Goal: Information Seeking & Learning: Check status

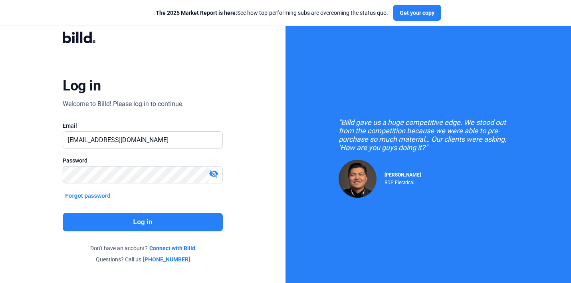
click at [173, 226] on button "Log in" at bounding box center [143, 222] width 160 height 18
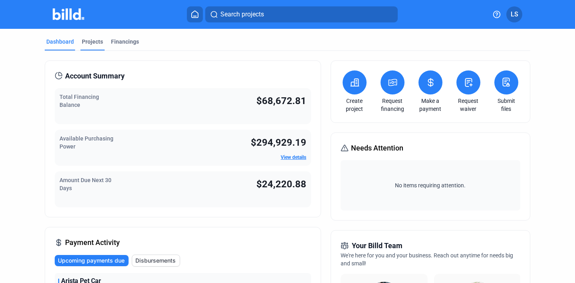
click at [95, 40] on div "Projects" at bounding box center [92, 42] width 21 height 8
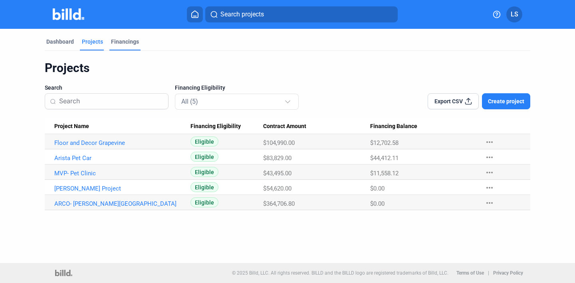
click at [129, 43] on div "Financings" at bounding box center [125, 42] width 28 height 8
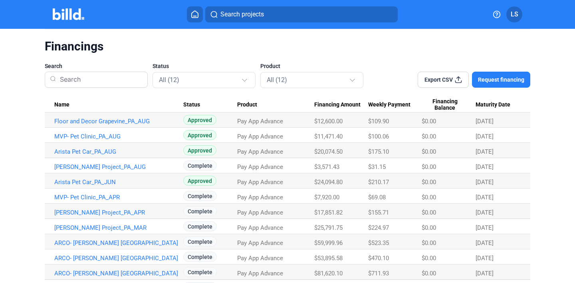
scroll to position [54, 0]
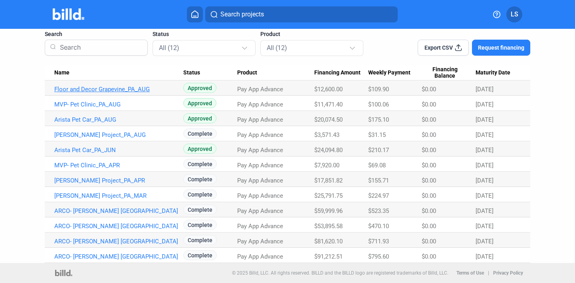
click at [145, 87] on link "Floor and Decor Grapevine_PA_AUG" at bounding box center [118, 89] width 129 height 7
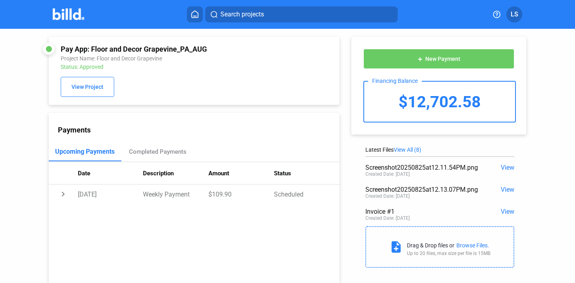
scroll to position [21, 0]
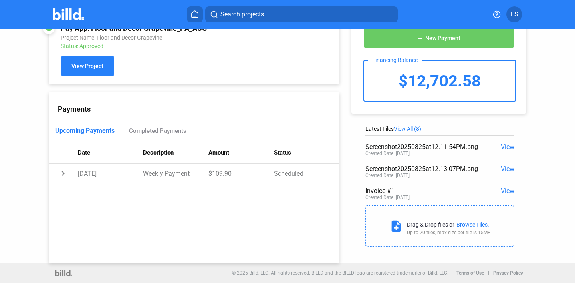
click at [104, 71] on button "View Project" at bounding box center [88, 66] width 54 height 20
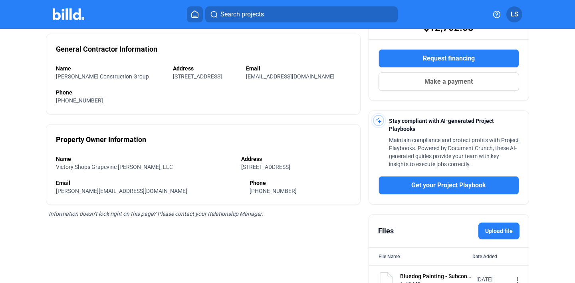
scroll to position [221, 0]
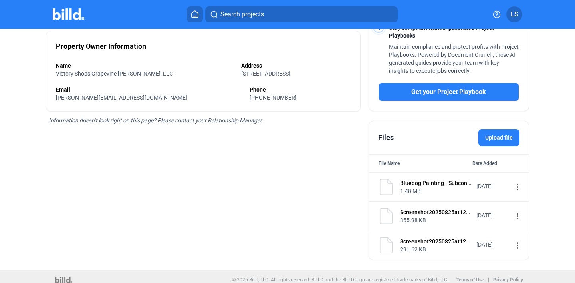
click at [429, 192] on div "1.48 MB" at bounding box center [435, 191] width 71 height 8
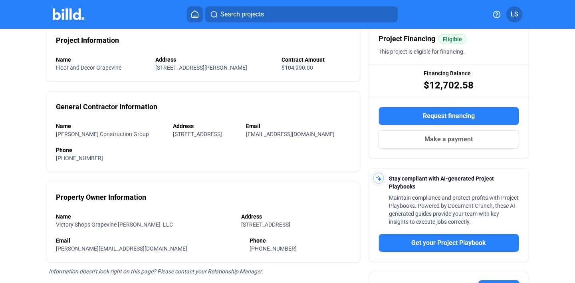
scroll to position [0, 0]
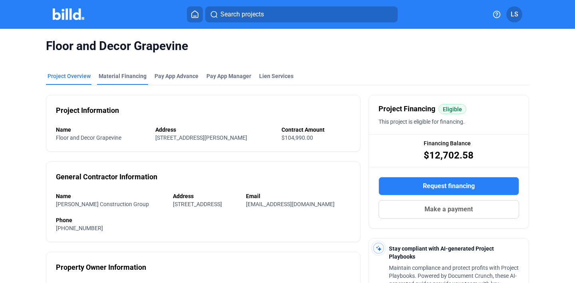
click at [130, 79] on div "Material Financing" at bounding box center [123, 76] width 48 height 8
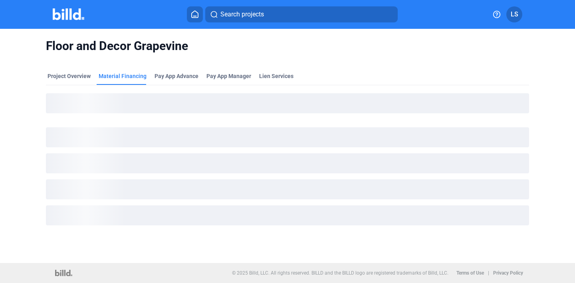
click at [73, 62] on div "Floor and Decor Grapevine" at bounding box center [288, 46] width 484 height 34
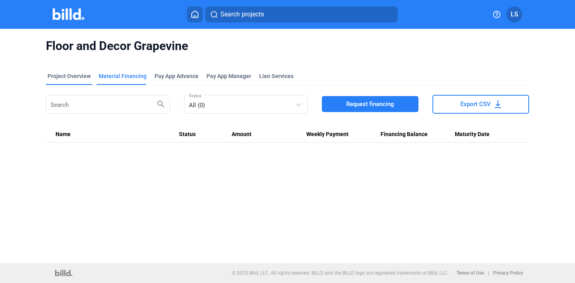
click at [60, 78] on div "Project Overview" at bounding box center [69, 76] width 43 height 8
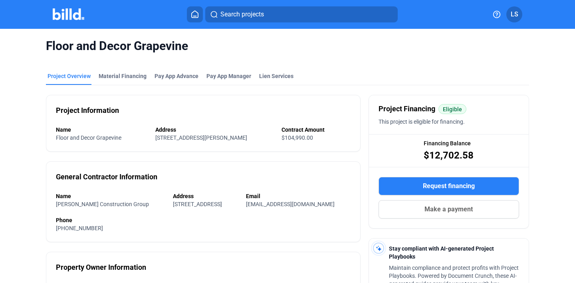
click at [50, 16] on div "Search projects LS" at bounding box center [287, 14] width 563 height 16
click at [187, 10] on button at bounding box center [195, 14] width 16 height 16
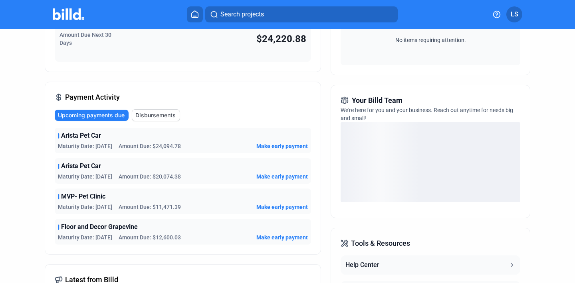
scroll to position [145, 0]
click at [86, 175] on span "Maturity Date: [DATE]" at bounding box center [85, 176] width 54 height 8
click at [100, 147] on span "Maturity Date: [DATE]" at bounding box center [85, 145] width 54 height 8
click at [101, 177] on span "Maturity Date: [DATE]" at bounding box center [85, 176] width 54 height 8
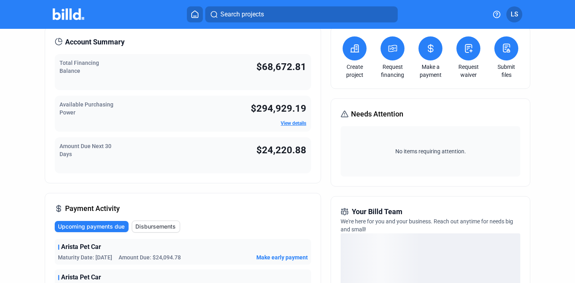
scroll to position [0, 0]
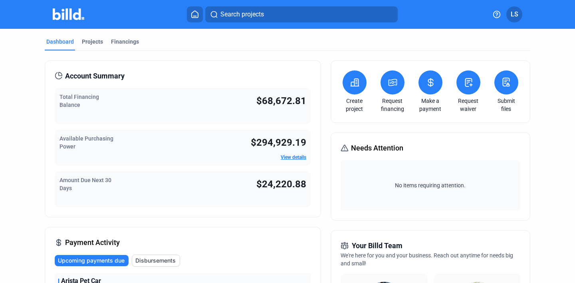
click at [141, 261] on span "Disbursements" at bounding box center [155, 260] width 40 height 8
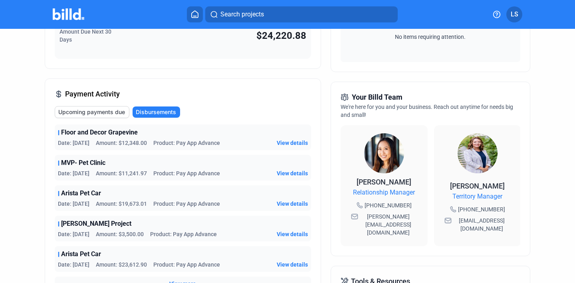
scroll to position [149, 0]
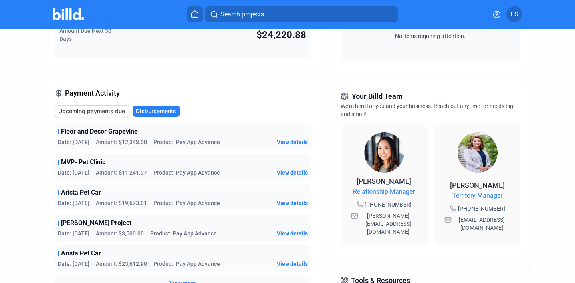
click at [294, 141] on span "View details" at bounding box center [292, 142] width 31 height 8
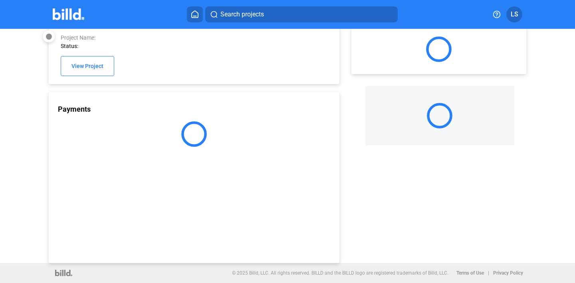
scroll to position [21, 0]
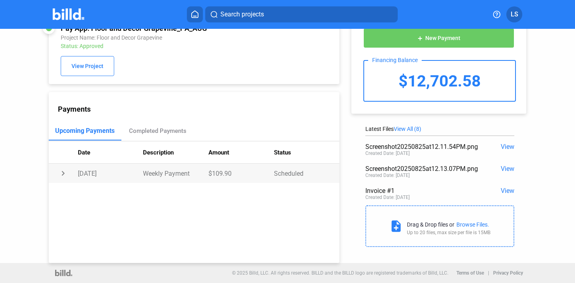
click at [284, 176] on td "Scheduled" at bounding box center [307, 172] width 66 height 19
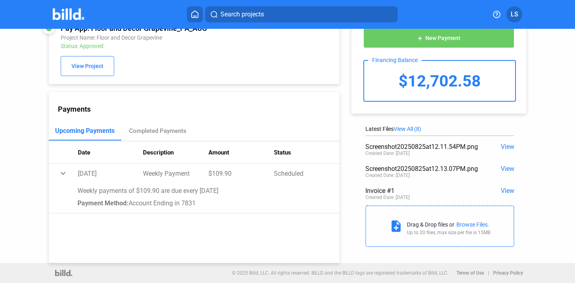
scroll to position [2, 0]
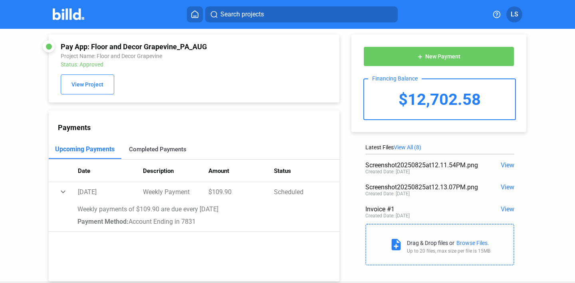
click at [173, 151] on div "Completed Payments" at bounding box center [158, 148] width 58 height 7
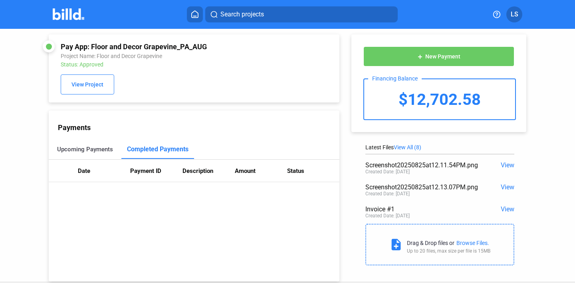
click at [101, 149] on div "Upcoming Payments" at bounding box center [85, 148] width 56 height 7
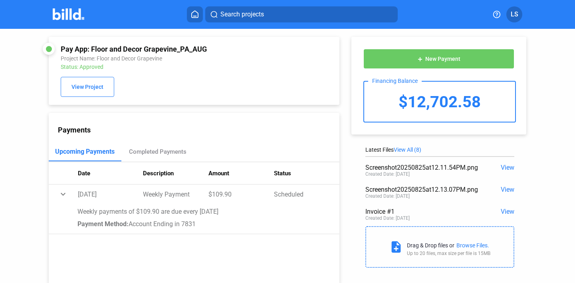
scroll to position [0, 0]
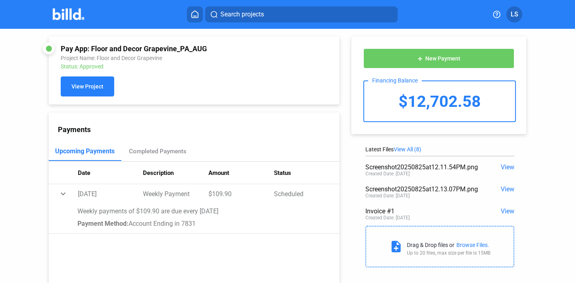
click at [93, 87] on span "View Project" at bounding box center [88, 87] width 32 height 6
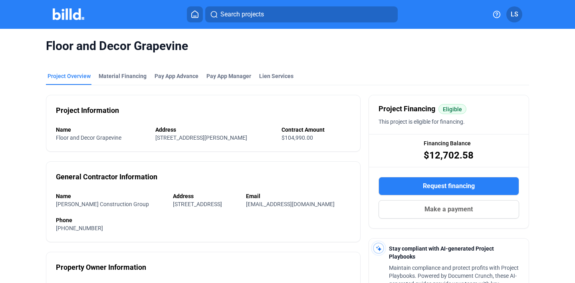
click at [114, 71] on mat-tab-group "Project Overview Material Financing Pay App Advance Pay App Manager Lien Servic…" at bounding box center [288, 271] width 484 height 417
click at [121, 78] on div "Material Financing" at bounding box center [123, 76] width 48 height 8
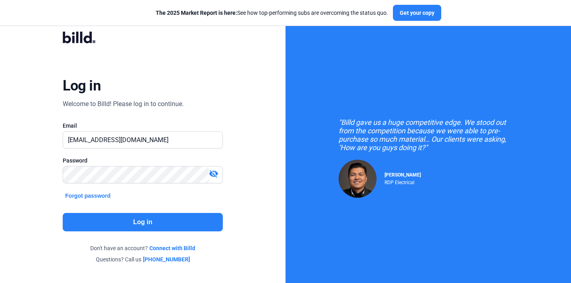
click at [147, 216] on button "Log in" at bounding box center [143, 222] width 160 height 18
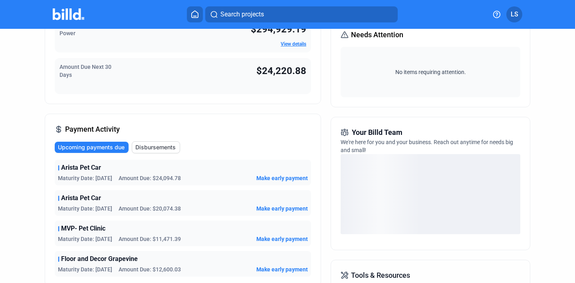
click at [126, 187] on div "Arista Pet Car Maturity Date: [DATE] Amount Due: $24,094.78 Make early payment …" at bounding box center [183, 217] width 257 height 117
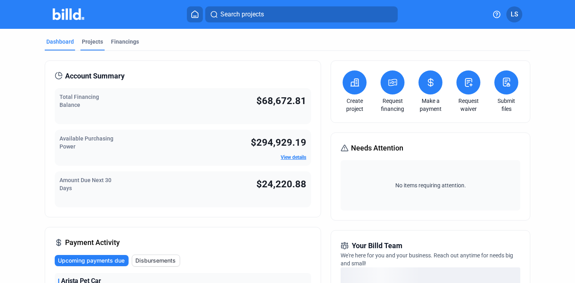
click at [92, 46] on div "Projects" at bounding box center [92, 44] width 24 height 13
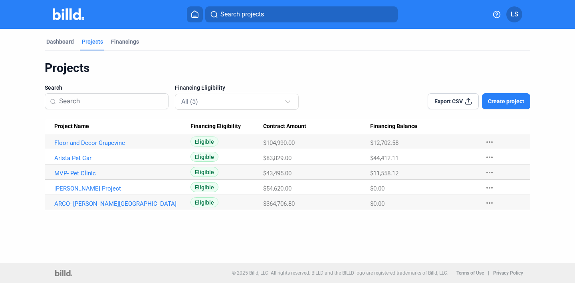
click at [99, 146] on Name "Floor and Decor Grapevine" at bounding box center [118, 141] width 146 height 15
click at [103, 139] on link "Floor and Decor Grapevine" at bounding box center [118, 142] width 129 height 7
click at [109, 143] on link "Floor and Decor Grapevine" at bounding box center [118, 142] width 129 height 7
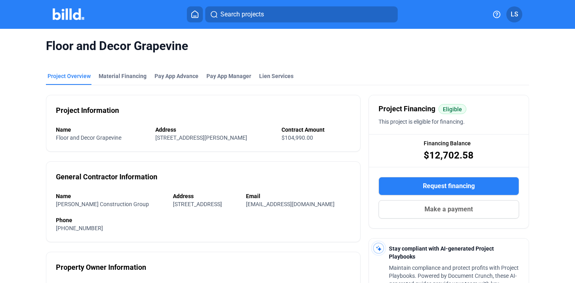
click at [131, 71] on mat-tab-group "Project Overview Material Financing Pay App Advance Pay App Manager Lien Servic…" at bounding box center [288, 271] width 484 height 417
click at [133, 78] on div "Material Financing" at bounding box center [123, 76] width 48 height 8
